Goal: Check status: Check status

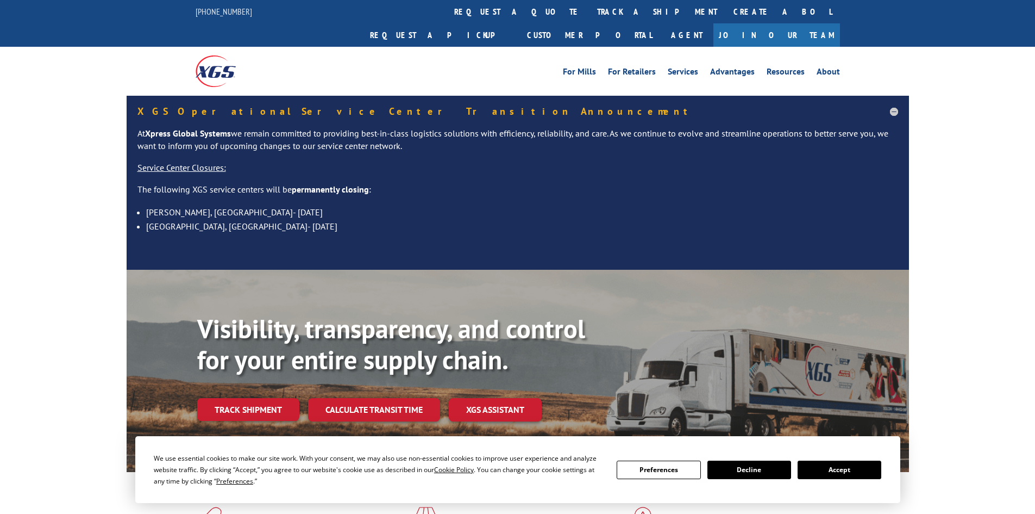
click at [236, 410] on div "Visibility, transparency, and control for your entire supply chain. Track shipm…" at bounding box center [553, 389] width 712 height 152
click at [246, 398] on link "Track shipment" at bounding box center [248, 409] width 102 height 23
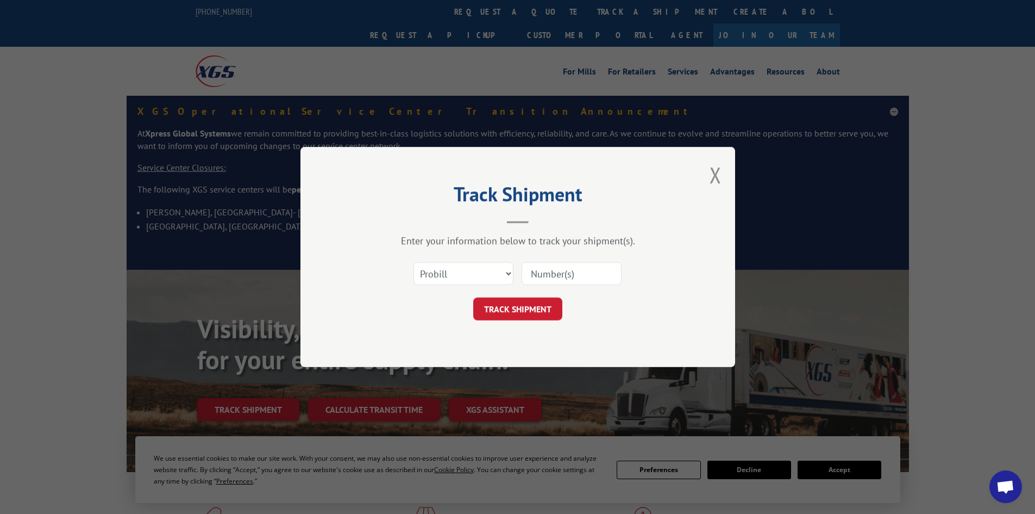
click at [556, 270] on input at bounding box center [572, 273] width 100 height 23
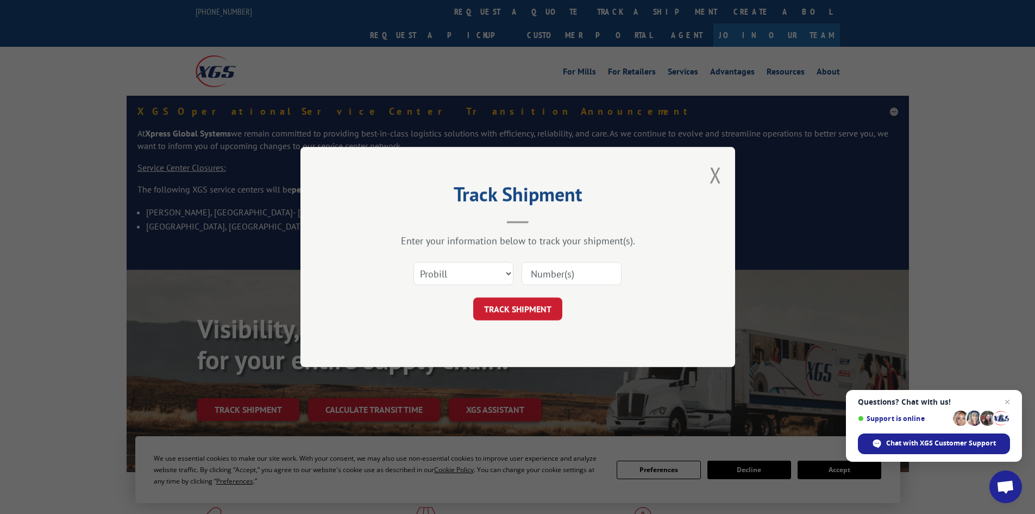
paste input "17592377"
type input "17592377"
click at [517, 308] on button "TRACK SHIPMENT" at bounding box center [517, 308] width 89 height 23
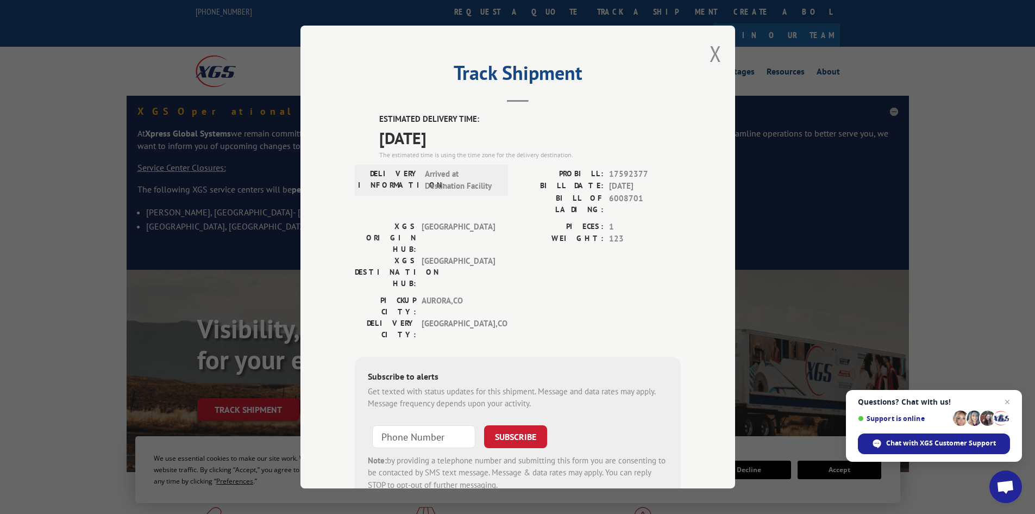
drag, startPoint x: 373, startPoint y: 138, endPoint x: 474, endPoint y: 138, distance: 100.5
click at [474, 138] on div "ESTIMATED DELIVERY TIME: [DATE] The estimated time is using the time zone for t…" at bounding box center [518, 308] width 326 height 391
copy span "[DATE]"
click at [710, 52] on button "Close modal" at bounding box center [716, 53] width 12 height 29
